Goal: Information Seeking & Learning: Find specific fact

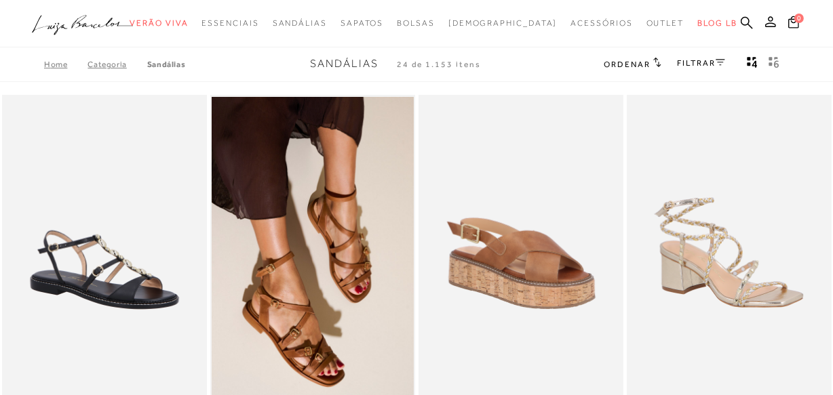
click at [747, 22] on icon at bounding box center [746, 22] width 12 height 12
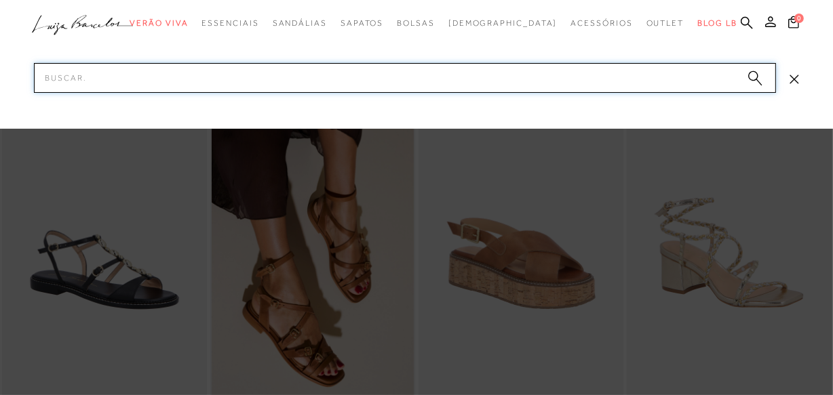
click at [338, 79] on input "Pesquisar" at bounding box center [405, 78] width 742 height 30
paste input "13150054-2"
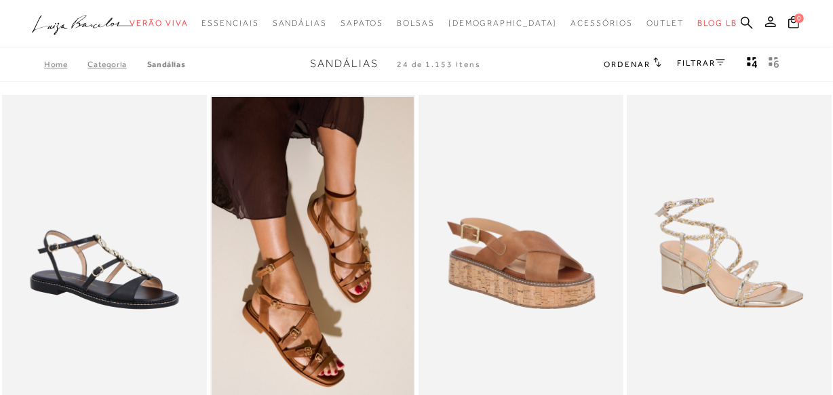
click at [739, 16] on ul ".a{fill-rule:evenodd;} Verão Viva Em alta Favoritos das Influenciadoras Apostas…" at bounding box center [406, 23] width 749 height 25
click at [740, 16] on icon at bounding box center [746, 22] width 12 height 13
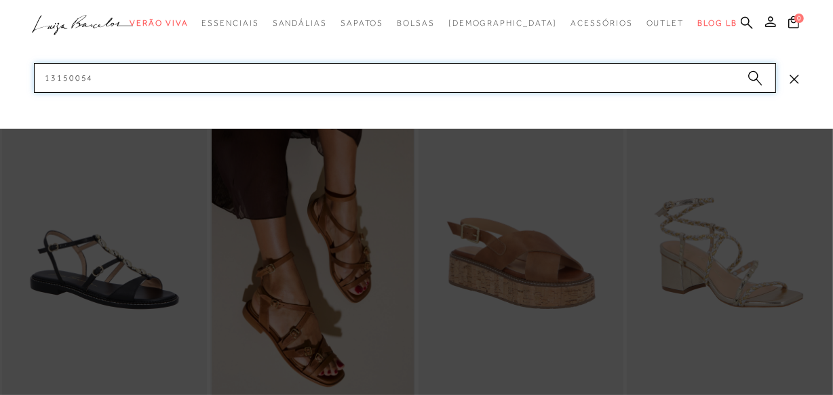
drag, startPoint x: 276, startPoint y: 75, endPoint x: 0, endPoint y: 94, distance: 276.6
click at [0, 33] on div "categoryHeader .a{fill-rule:evenodd;} Verão Viva Mules" at bounding box center [416, 16] width 833 height 33
paste input "400036-6"
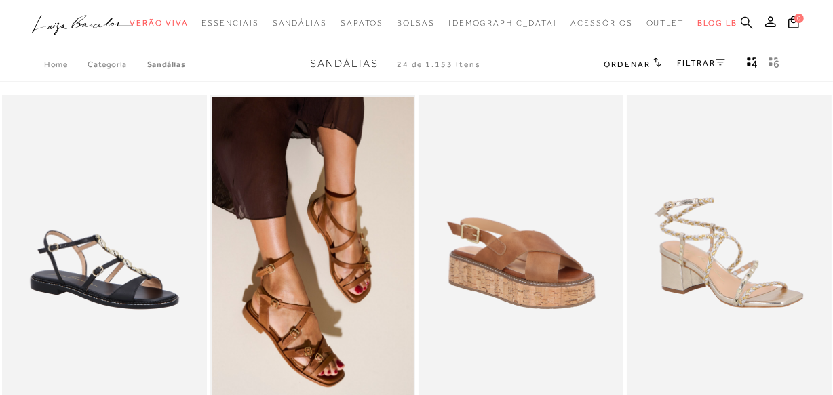
click at [744, 16] on link at bounding box center [746, 24] width 12 height 17
click at [747, 21] on icon at bounding box center [746, 22] width 12 height 13
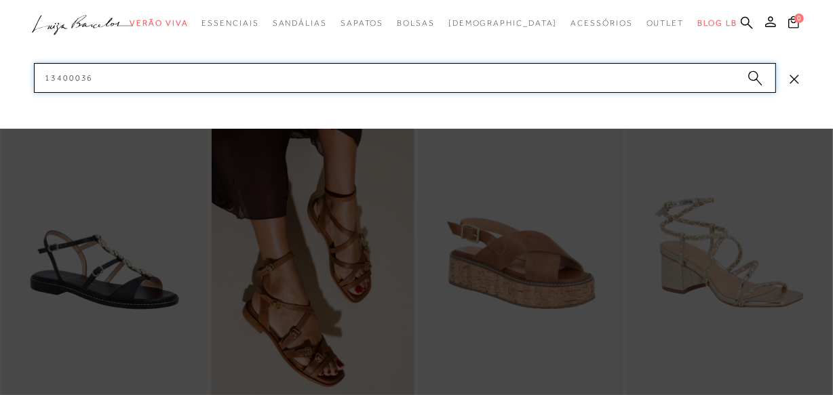
drag, startPoint x: 259, startPoint y: 87, endPoint x: 0, endPoint y: 81, distance: 259.1
click at [0, 33] on div "categoryHeader .a{fill-rule:evenodd;} Verão Viva Mules" at bounding box center [416, 16] width 833 height 33
paste input "130125-2"
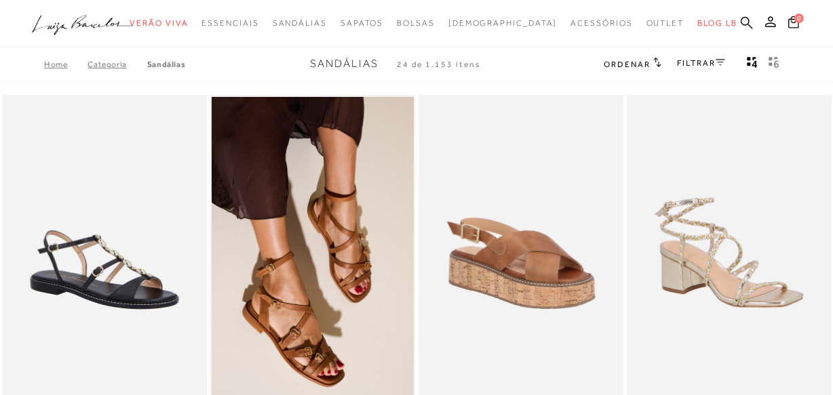
click at [749, 22] on icon at bounding box center [746, 22] width 12 height 13
click at [749, 18] on icon at bounding box center [746, 22] width 12 height 13
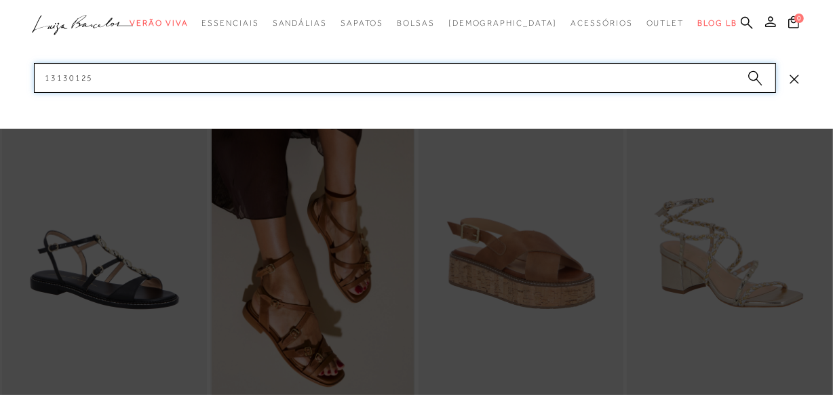
click at [0, 33] on div "categoryHeader .a{fill-rule:evenodd;} Verão Viva Mules" at bounding box center [416, 16] width 833 height 33
paste input "220027-13"
drag, startPoint x: 108, startPoint y: 80, endPoint x: 0, endPoint y: 79, distance: 108.5
click at [0, 33] on div "categoryHeader .a{fill-rule:evenodd;} Verão Viva Mules" at bounding box center [416, 16] width 833 height 33
paste input "40012-3"
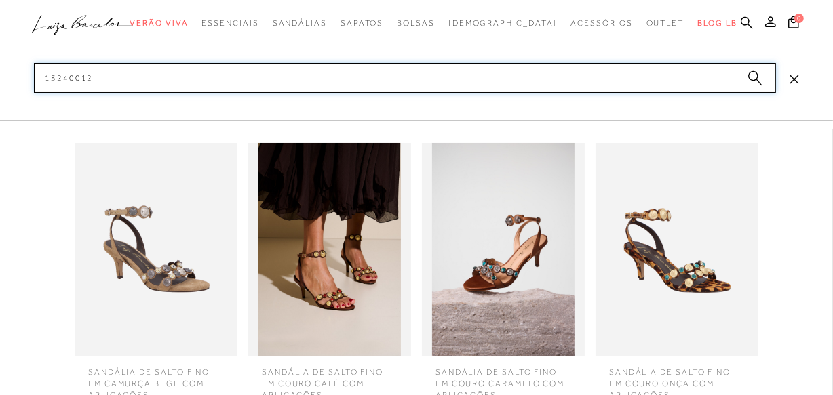
type input "13240012"
click at [302, 251] on img at bounding box center [329, 250] width 163 height 214
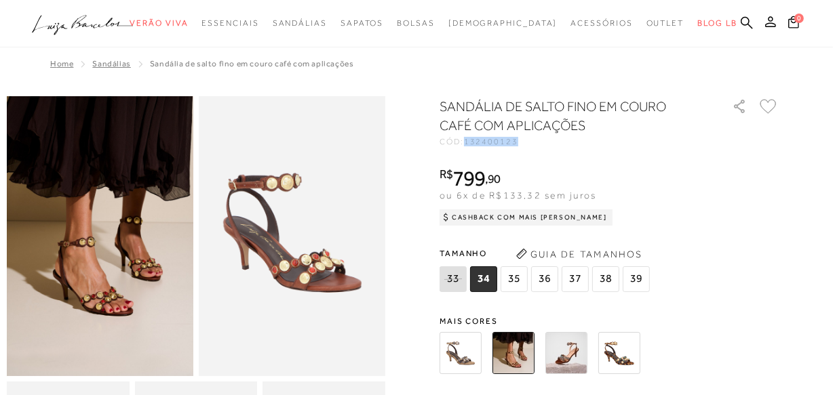
drag, startPoint x: 473, startPoint y: 144, endPoint x: 523, endPoint y: 146, distance: 50.9
click at [523, 146] on div "SANDÁLIA DE SALTO FINO EM COURO CAFÉ COM APLICAÇÕES CÓD: 132400123 × É necessár…" at bounding box center [608, 399] width 339 height 604
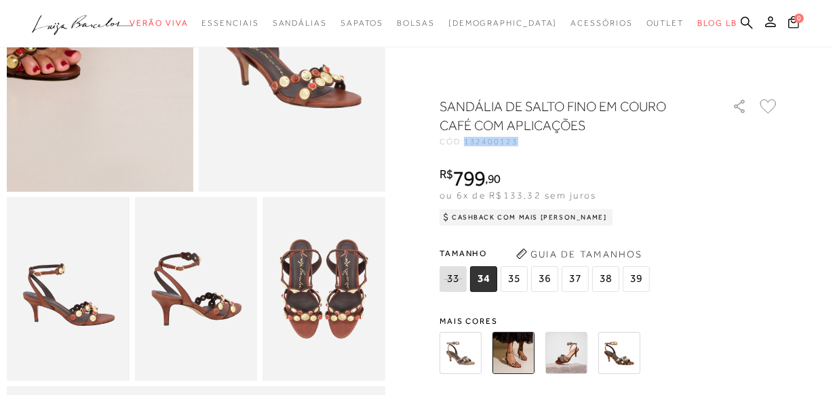
scroll to position [246, 0]
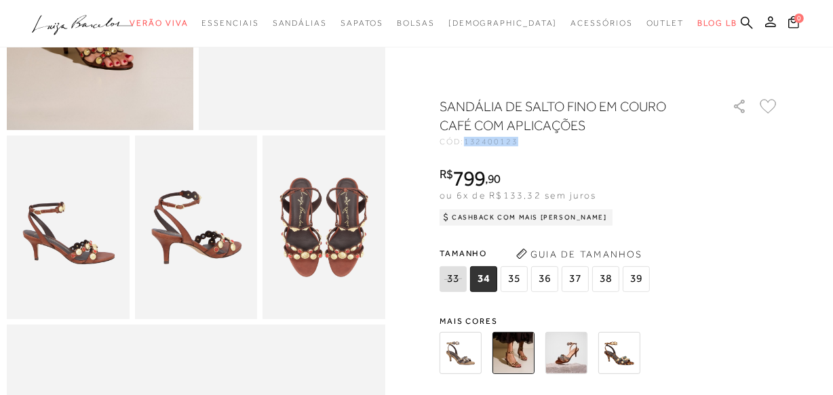
click at [200, 254] on img at bounding box center [196, 228] width 123 height 184
click at [340, 239] on img at bounding box center [323, 228] width 123 height 184
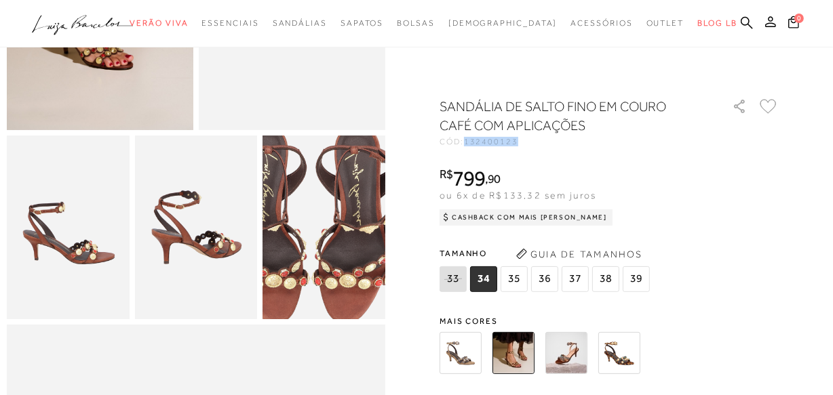
scroll to position [431, 0]
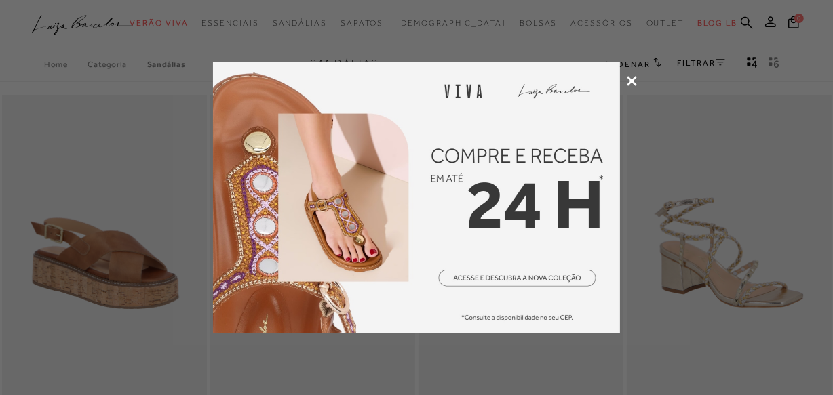
click at [632, 81] on icon at bounding box center [632, 81] width 10 height 10
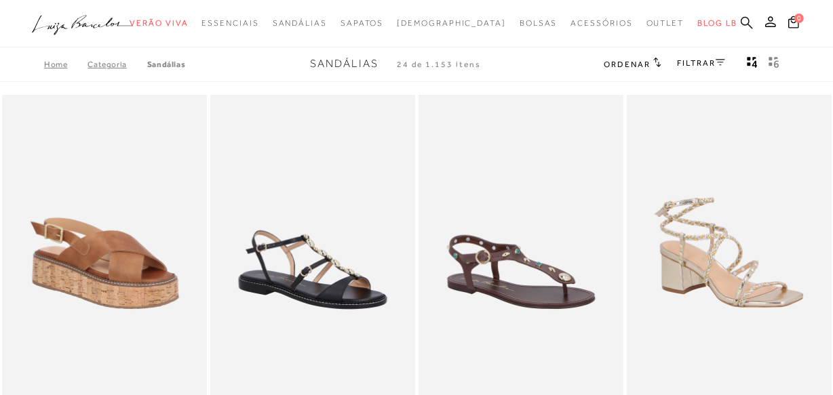
click at [746, 22] on icon at bounding box center [746, 22] width 12 height 13
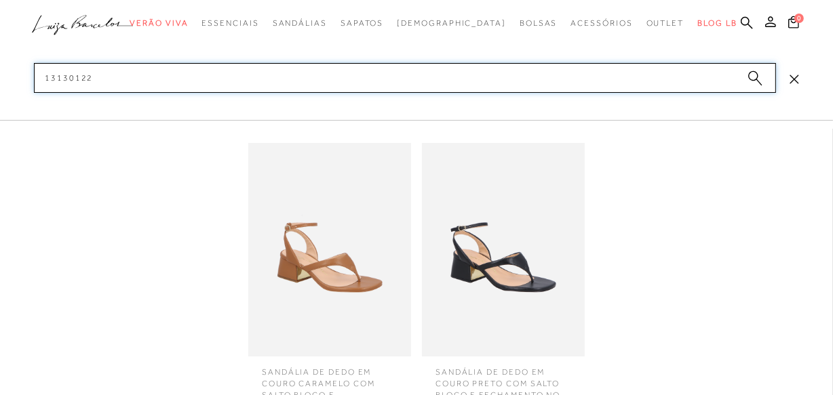
scroll to position [61, 0]
type input "13130122"
click at [489, 234] on img at bounding box center [503, 250] width 163 height 214
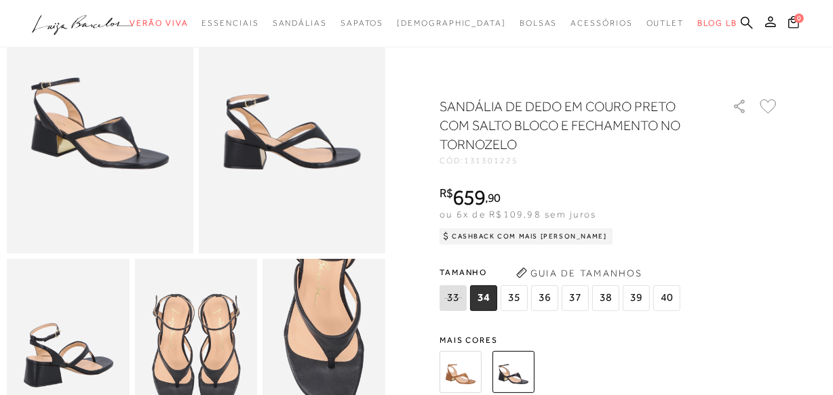
scroll to position [184, 0]
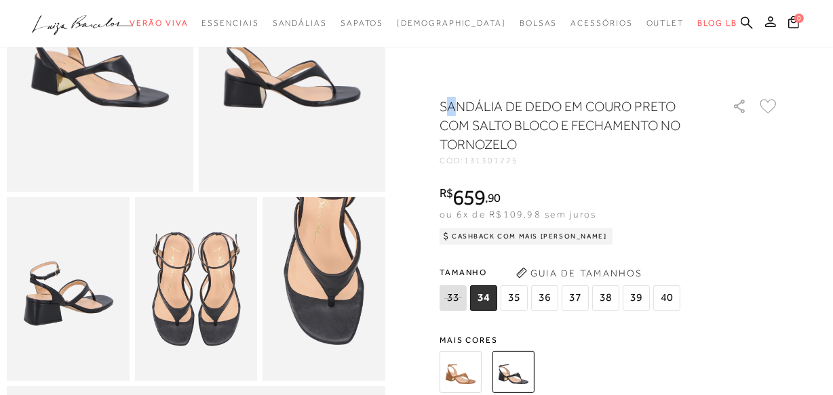
drag, startPoint x: 448, startPoint y: 102, endPoint x: 460, endPoint y: 104, distance: 12.4
click at [460, 104] on h1 "SANDÁLIA DE DEDO EM COURO PRETO COM SALTO BLOCO E FECHAMENTO NO TORNOZELO" at bounding box center [566, 125] width 254 height 57
drag, startPoint x: 443, startPoint y: 100, endPoint x: 565, endPoint y: 103, distance: 121.4
click at [565, 103] on h1 "SANDÁLIA DE DEDO EM COURO PRETO COM SALTO BLOCO E FECHAMENTO NO TORNOZELO" at bounding box center [566, 125] width 254 height 57
copy h1 "SANDÁLIA DE DEDO"
